Goal: Navigation & Orientation: Find specific page/section

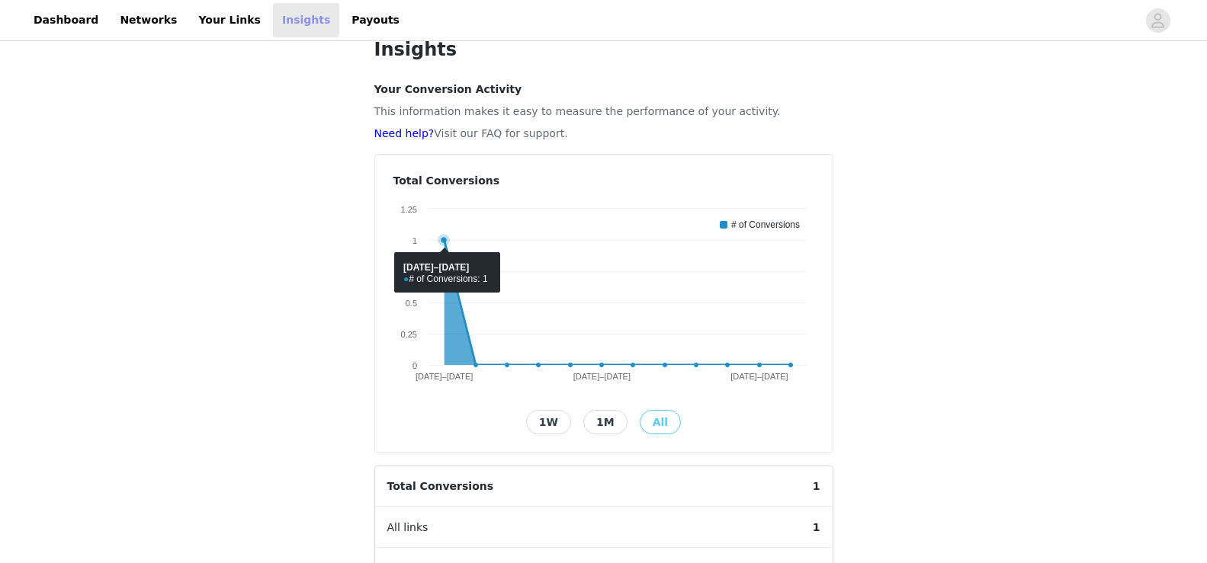
scroll to position [16, 0]
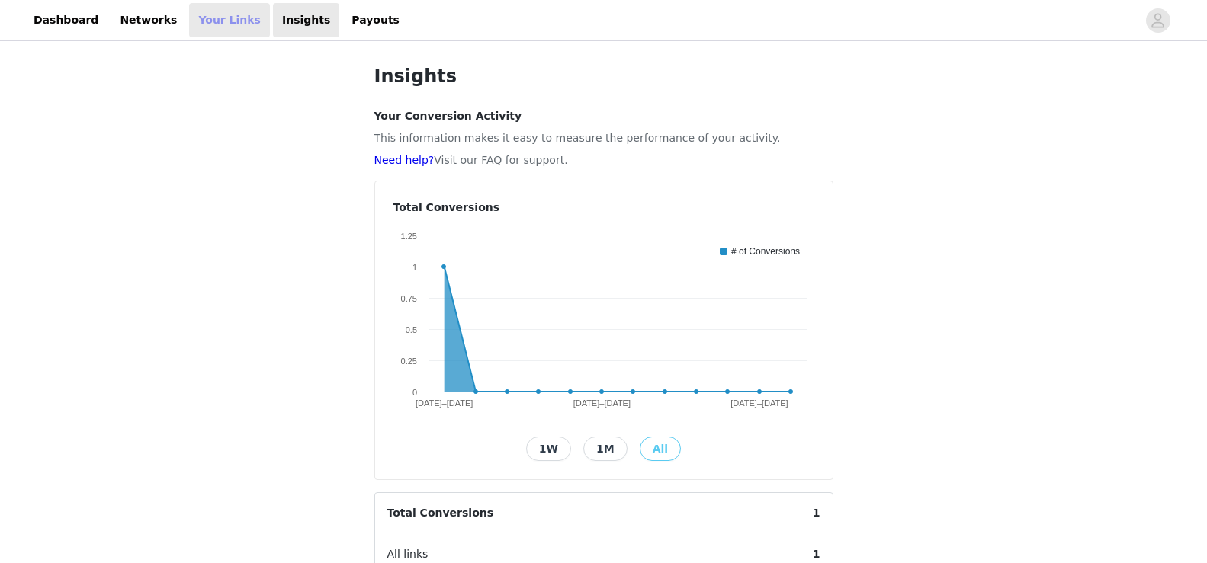
click at [191, 16] on link "Your Links" at bounding box center [229, 20] width 81 height 34
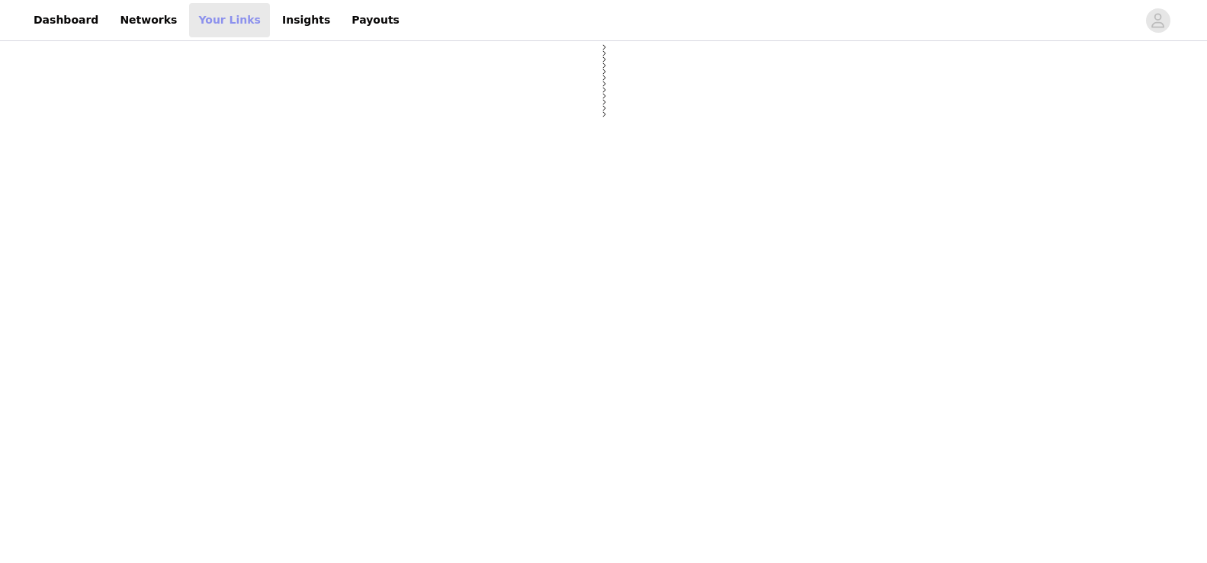
select select "12"
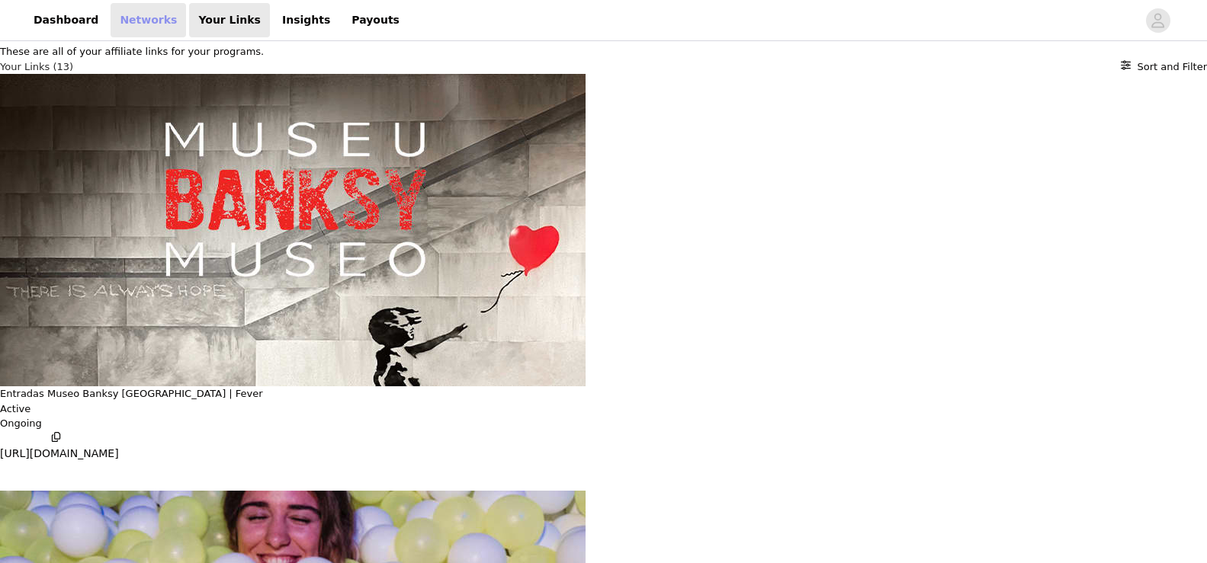
click at [126, 18] on link "Networks" at bounding box center [148, 20] width 75 height 34
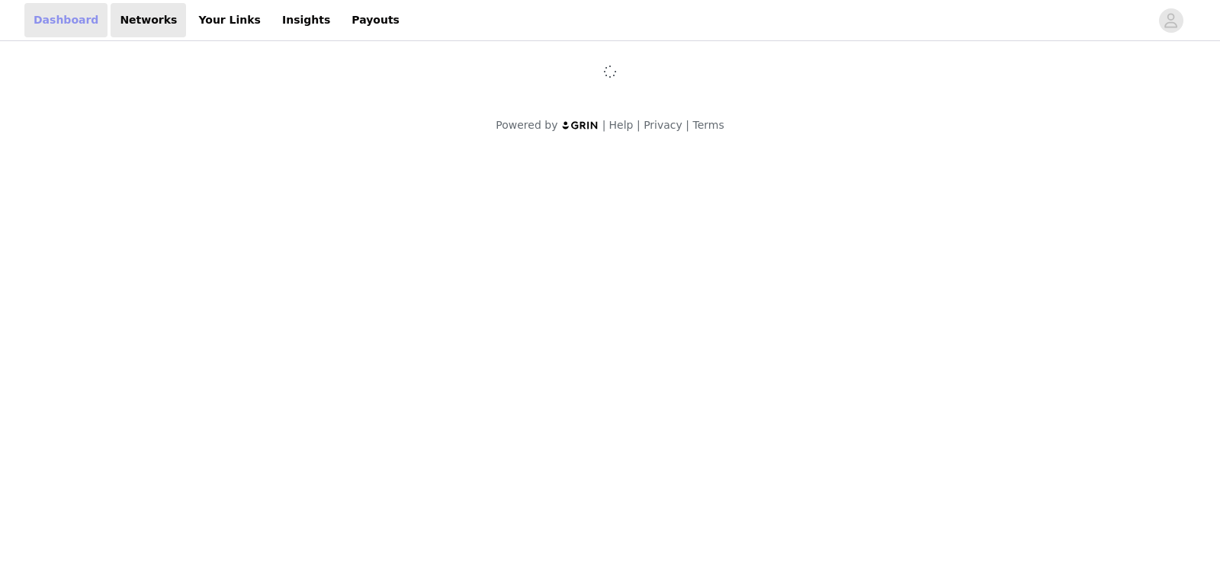
click at [53, 18] on link "Dashboard" at bounding box center [65, 20] width 83 height 34
